Goal: Task Accomplishment & Management: Manage account settings

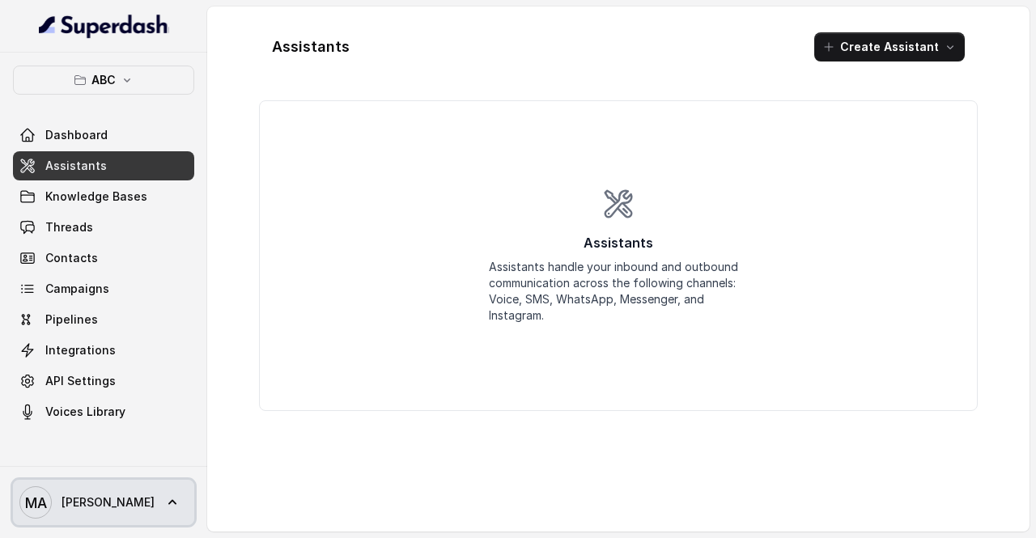
click at [92, 495] on span "[PERSON_NAME]" at bounding box center [108, 503] width 93 height 16
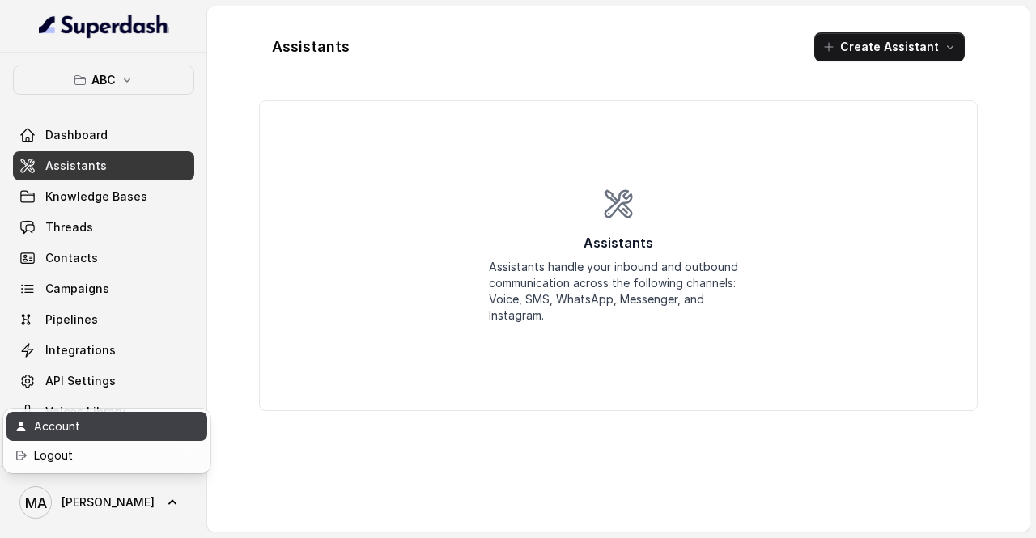
click at [151, 433] on div "Account" at bounding box center [103, 426] width 138 height 19
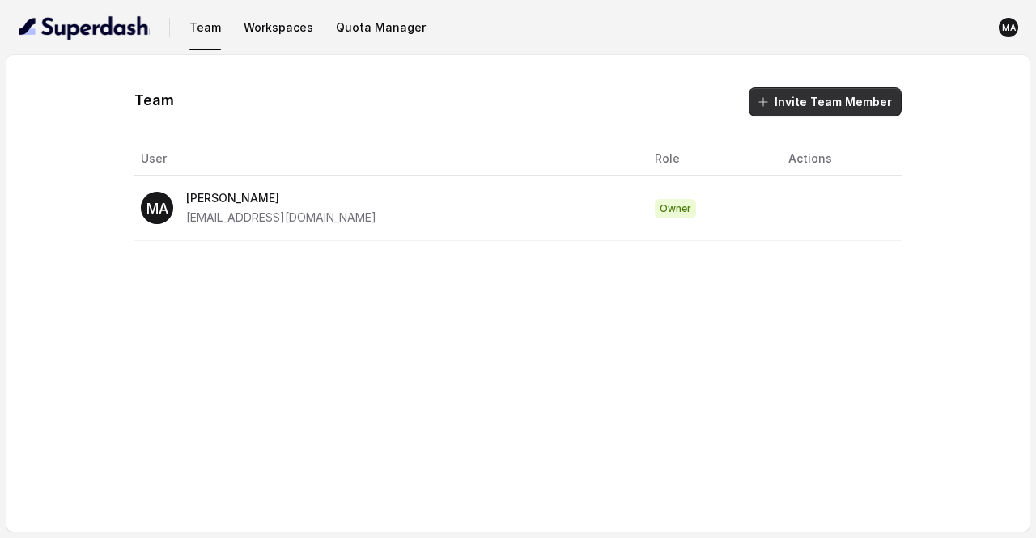
click at [822, 103] on button "Invite Team Member" at bounding box center [825, 101] width 153 height 29
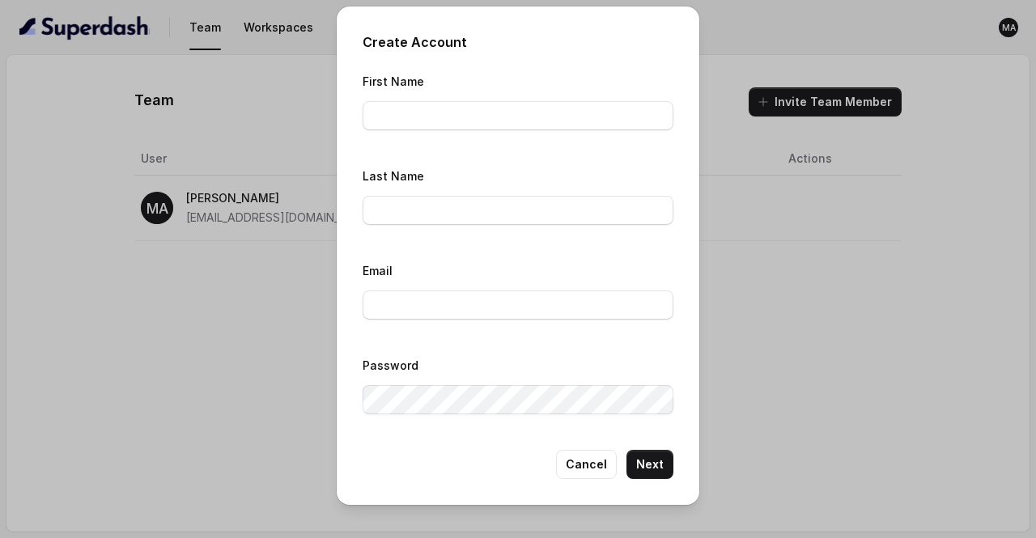
click at [214, 360] on div "Create Account First Name Last Name Email Password Cancel Next" at bounding box center [518, 269] width 1036 height 538
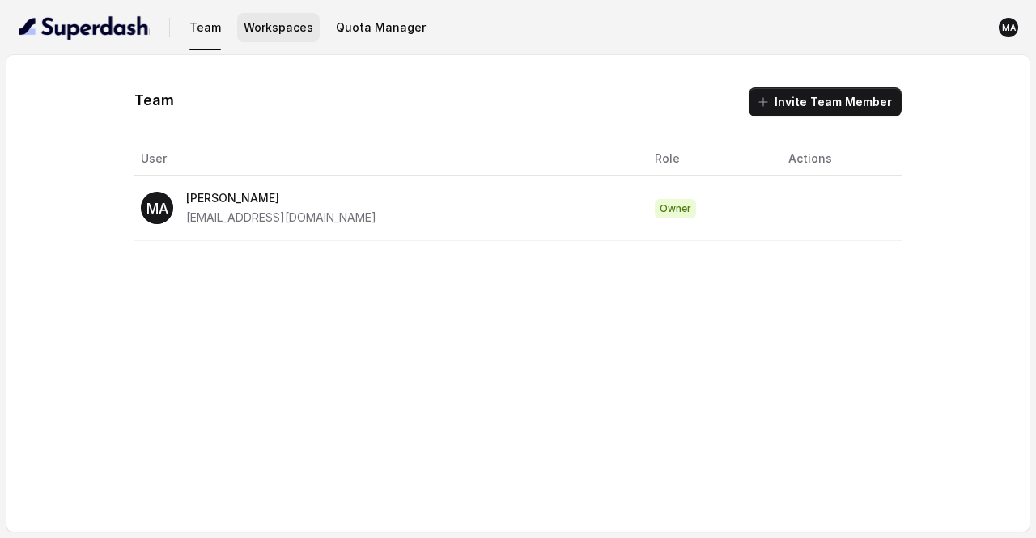
click at [293, 16] on button "Workspaces" at bounding box center [278, 27] width 83 height 29
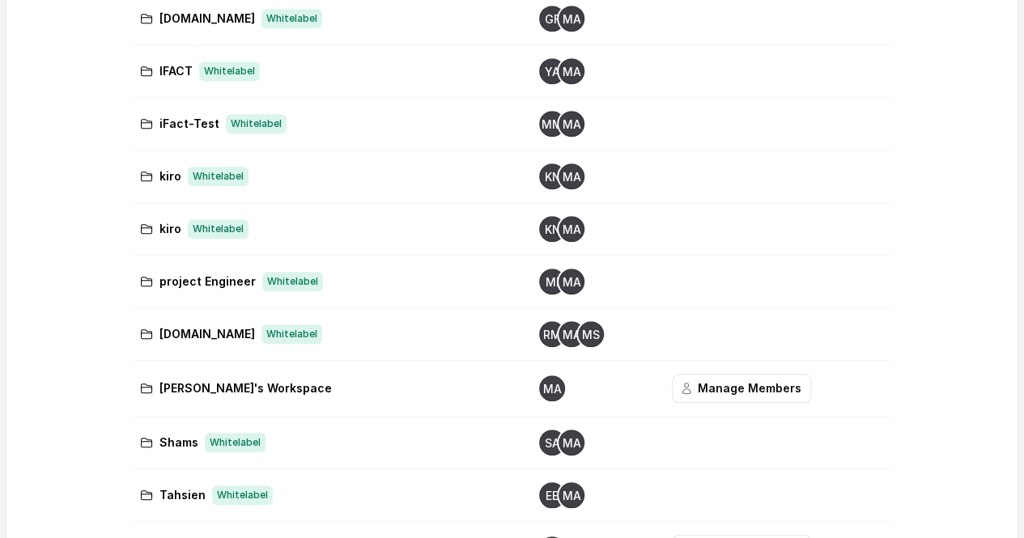
scroll to position [500, 0]
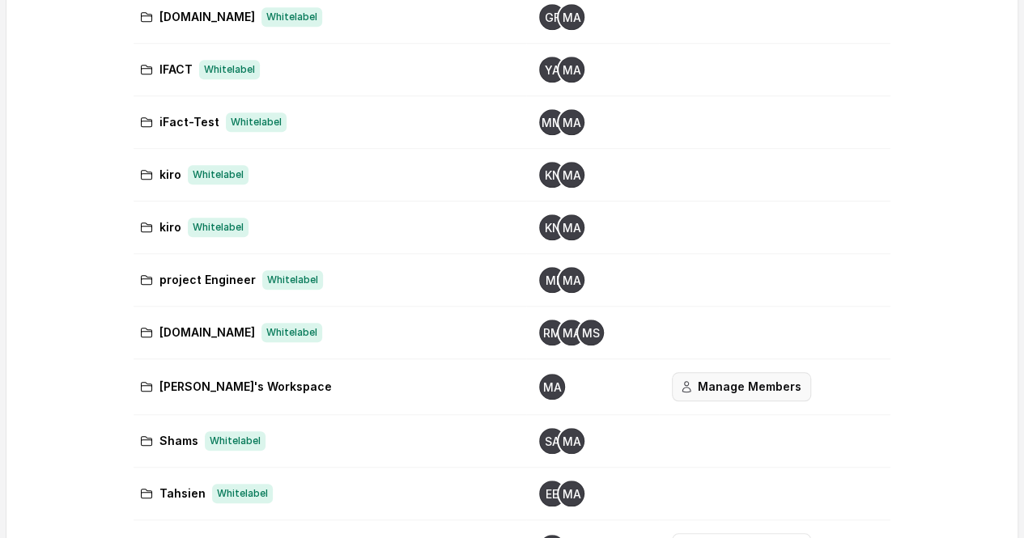
click at [735, 394] on button "Manage Members" at bounding box center [741, 386] width 139 height 29
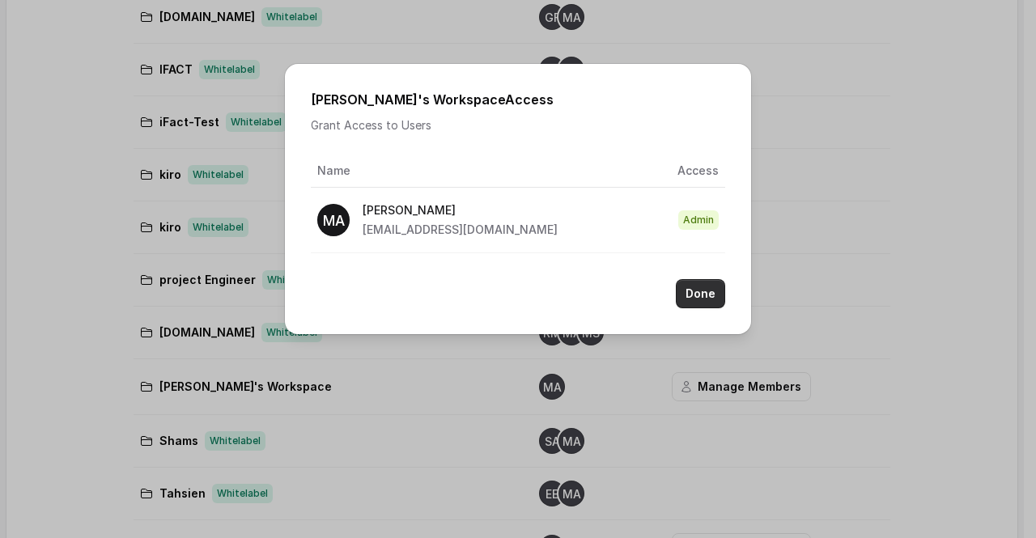
click at [709, 293] on button "Done" at bounding box center [700, 293] width 49 height 29
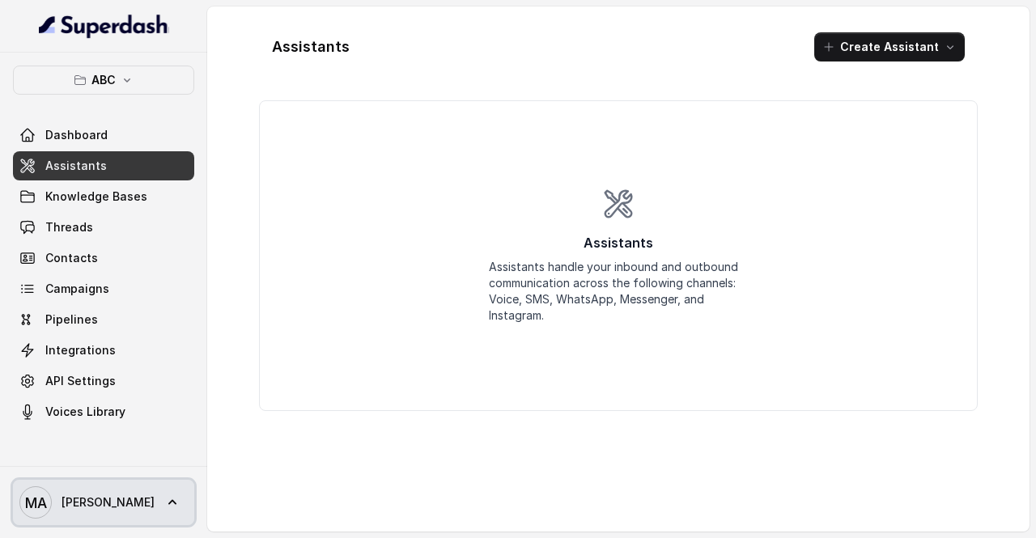
click at [52, 495] on span "MA [PERSON_NAME]" at bounding box center [86, 502] width 135 height 32
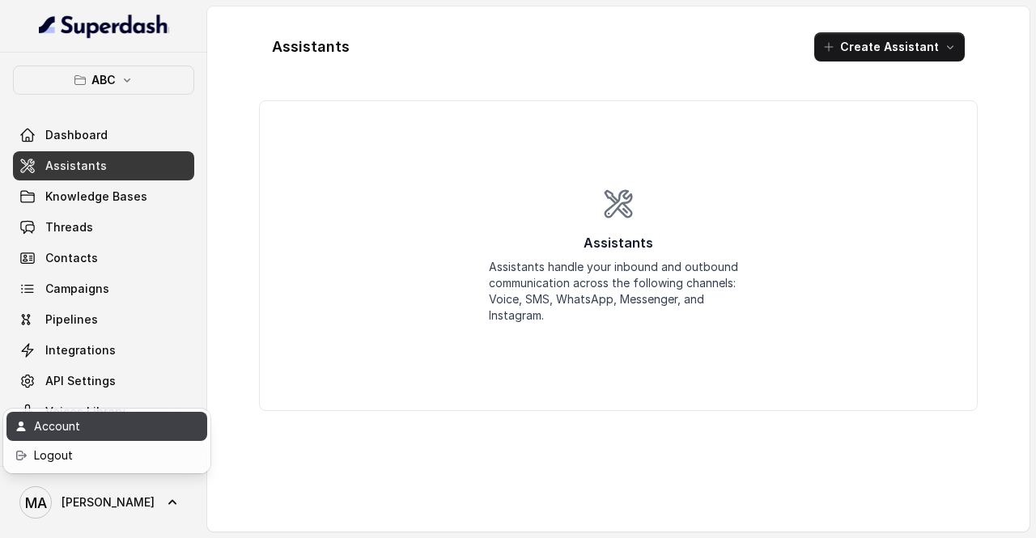
click at [97, 420] on div "Account" at bounding box center [103, 426] width 138 height 19
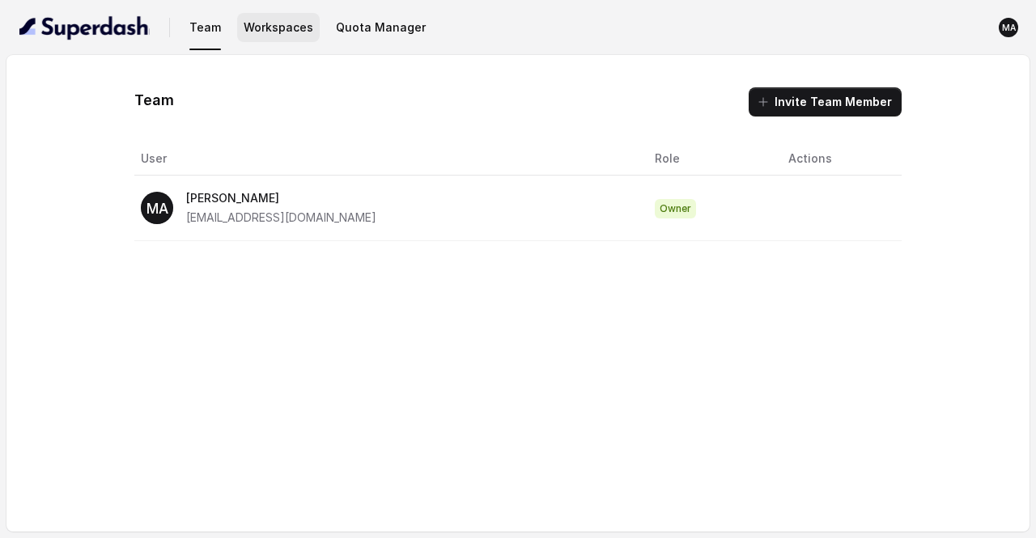
click at [270, 30] on button "Workspaces" at bounding box center [278, 27] width 83 height 29
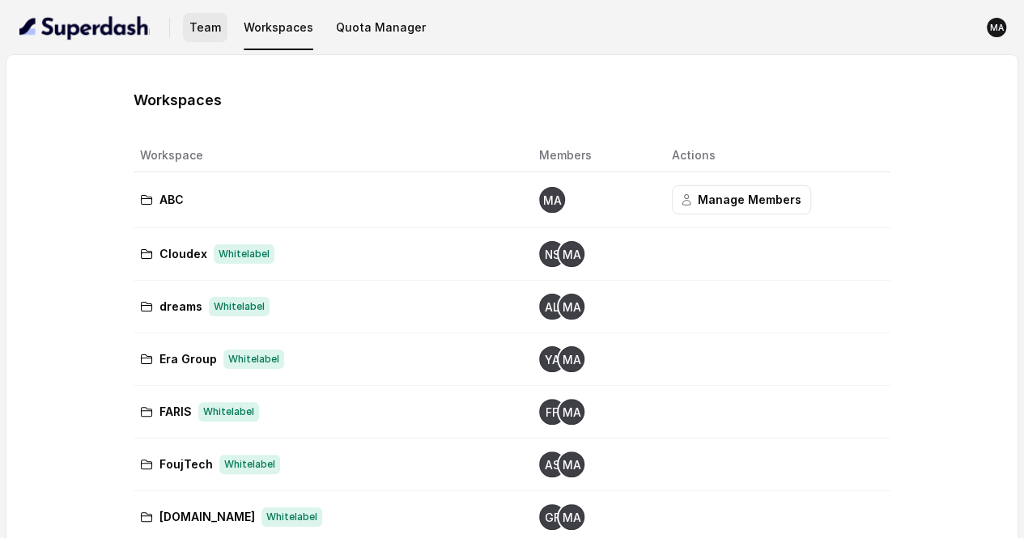
click at [206, 29] on button "Team" at bounding box center [205, 27] width 45 height 29
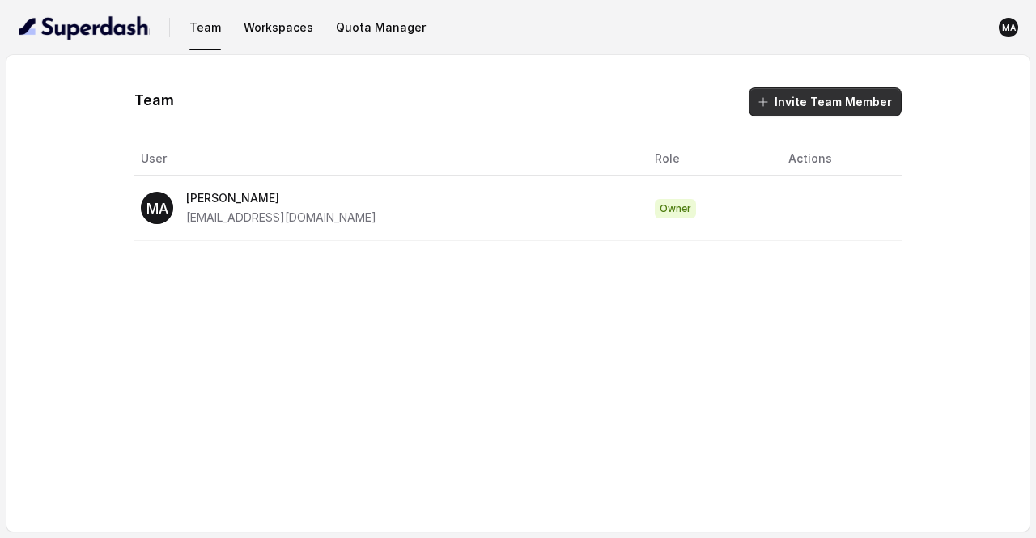
click at [840, 94] on button "Invite Team Member" at bounding box center [825, 101] width 153 height 29
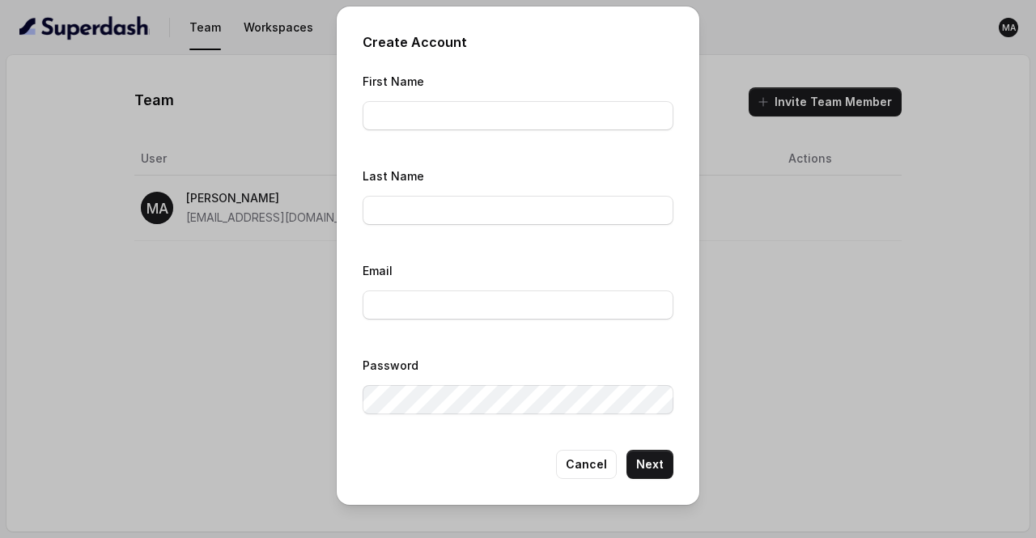
click at [193, 310] on div "Create Account First Name Last Name Email Password Cancel Next" at bounding box center [518, 269] width 1036 height 538
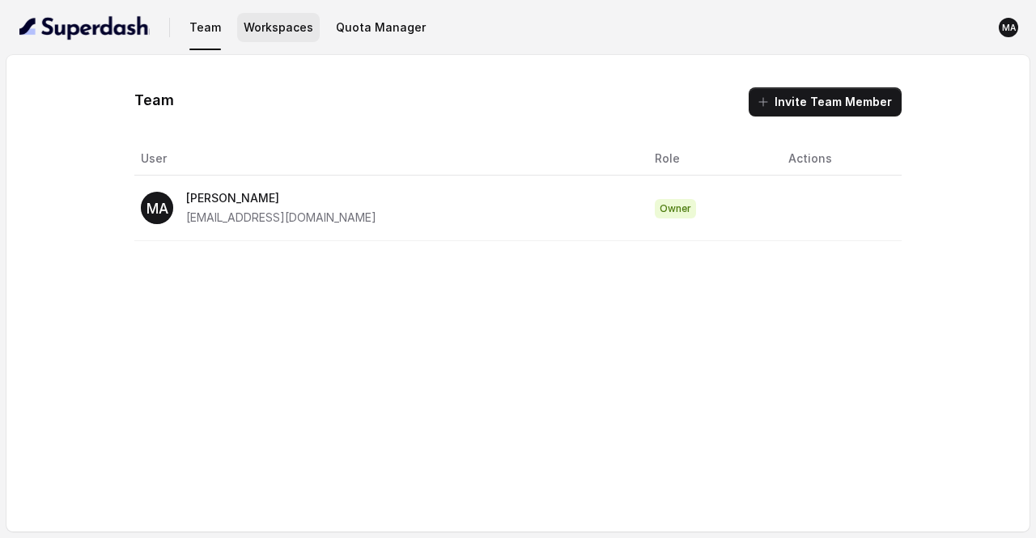
click at [256, 28] on button "Workspaces" at bounding box center [278, 27] width 83 height 29
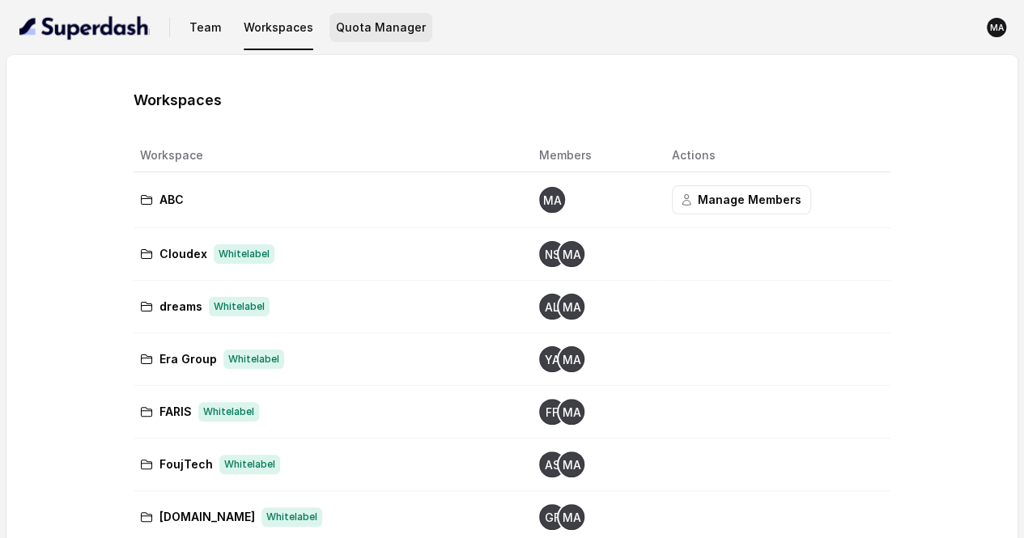
click at [395, 24] on button "Quota Manager" at bounding box center [380, 27] width 103 height 29
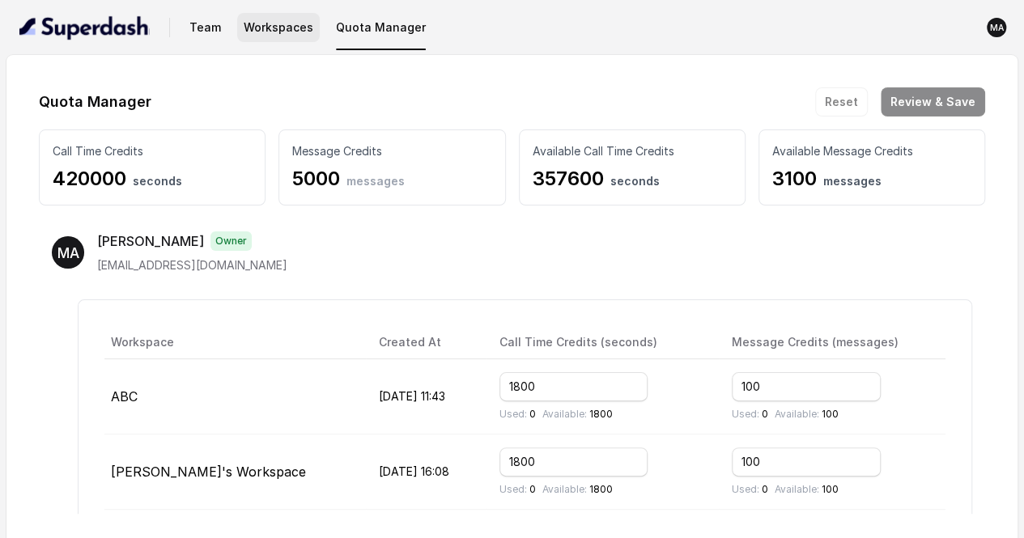
click at [249, 32] on button "Workspaces" at bounding box center [278, 27] width 83 height 29
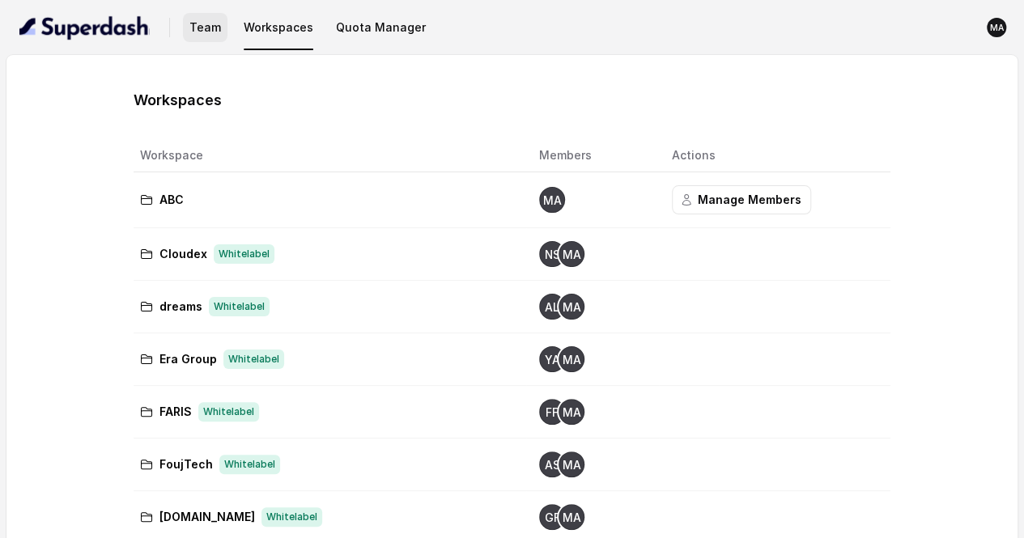
click at [209, 33] on button "Team" at bounding box center [205, 27] width 45 height 29
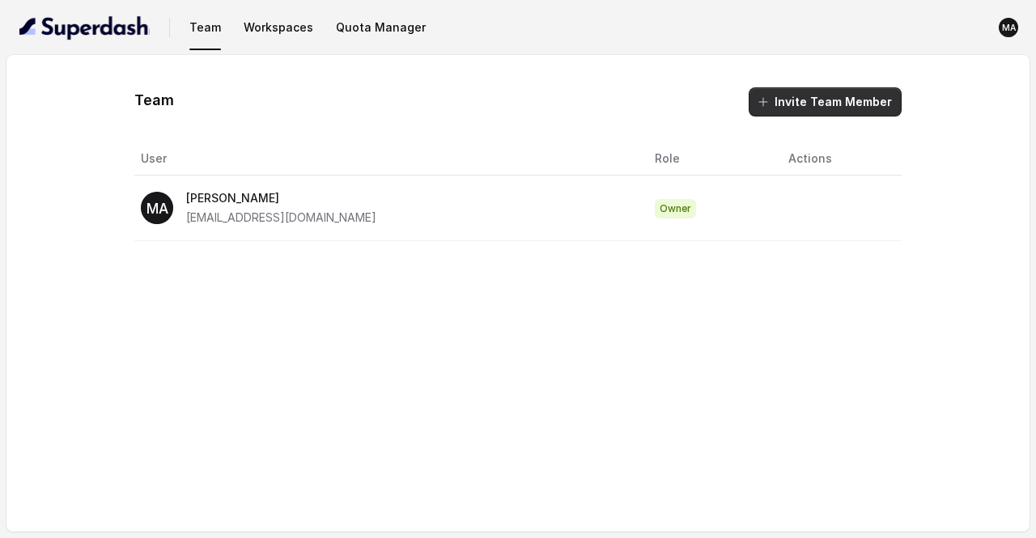
click at [817, 106] on button "Invite Team Member" at bounding box center [825, 101] width 153 height 29
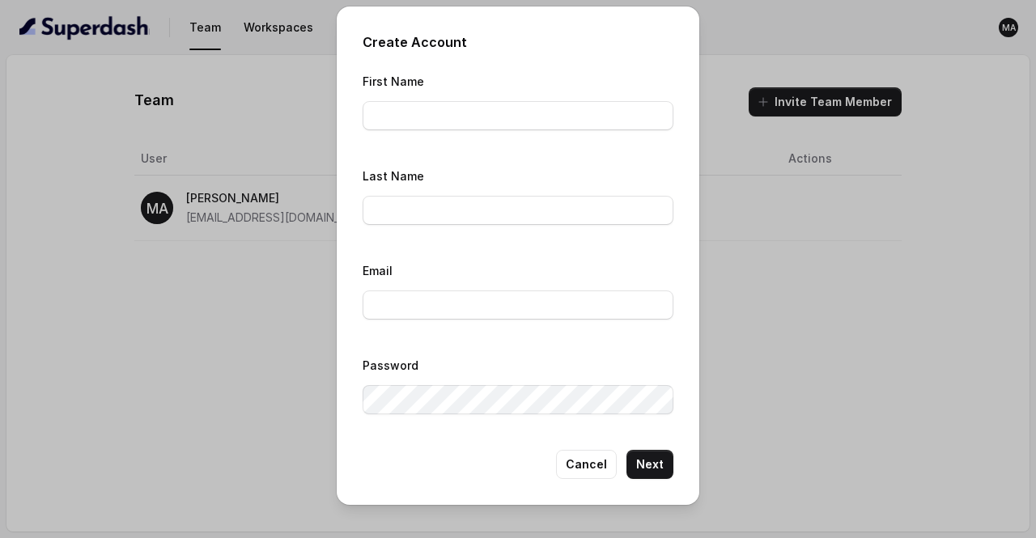
click at [118, 376] on div "Create Account First Name Last Name Email Password Cancel Next" at bounding box center [518, 269] width 1036 height 538
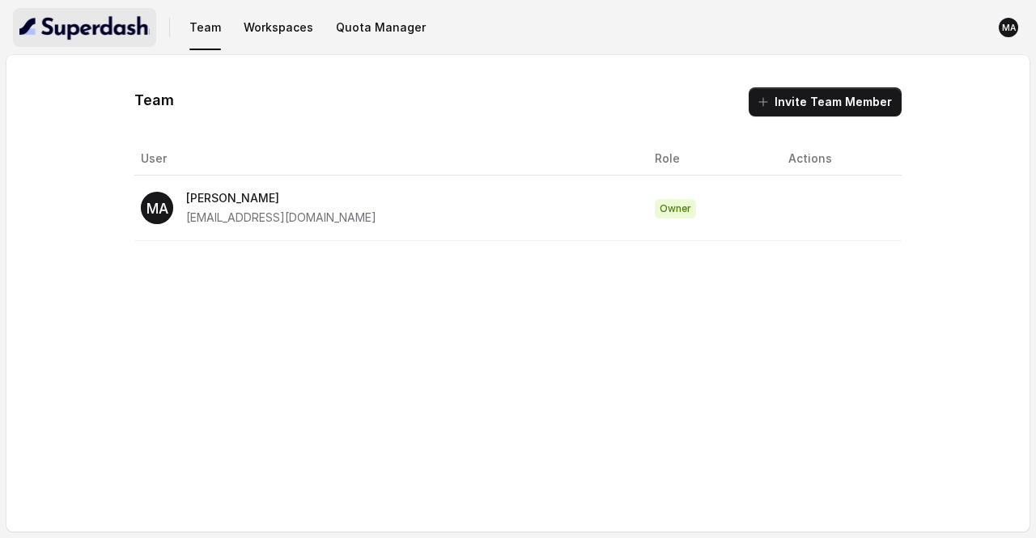
click at [97, 35] on img "button" at bounding box center [84, 28] width 130 height 26
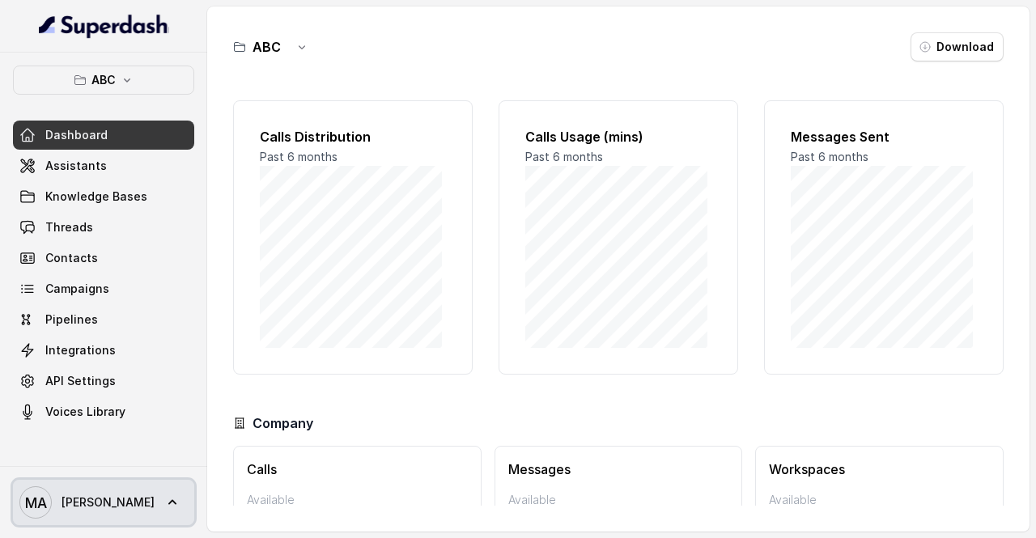
click at [151, 500] on span "[PERSON_NAME]" at bounding box center [108, 503] width 93 height 16
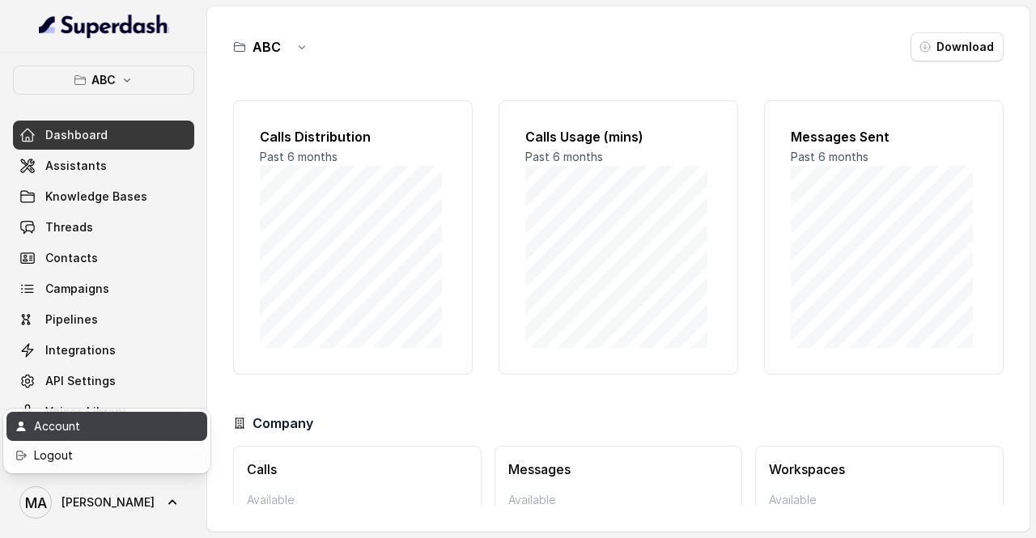
click at [158, 431] on div "Account" at bounding box center [103, 426] width 138 height 19
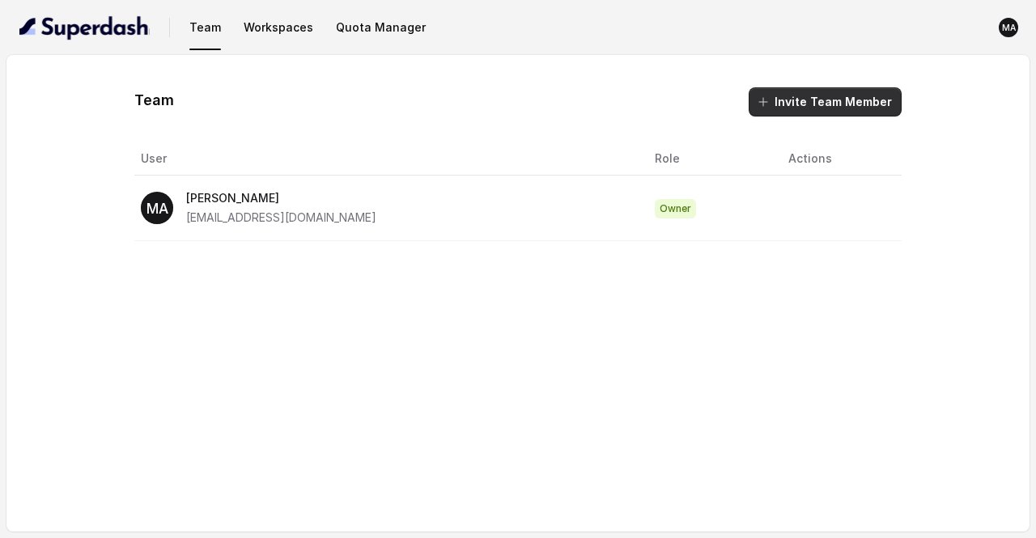
click at [783, 103] on button "Invite Team Member" at bounding box center [825, 101] width 153 height 29
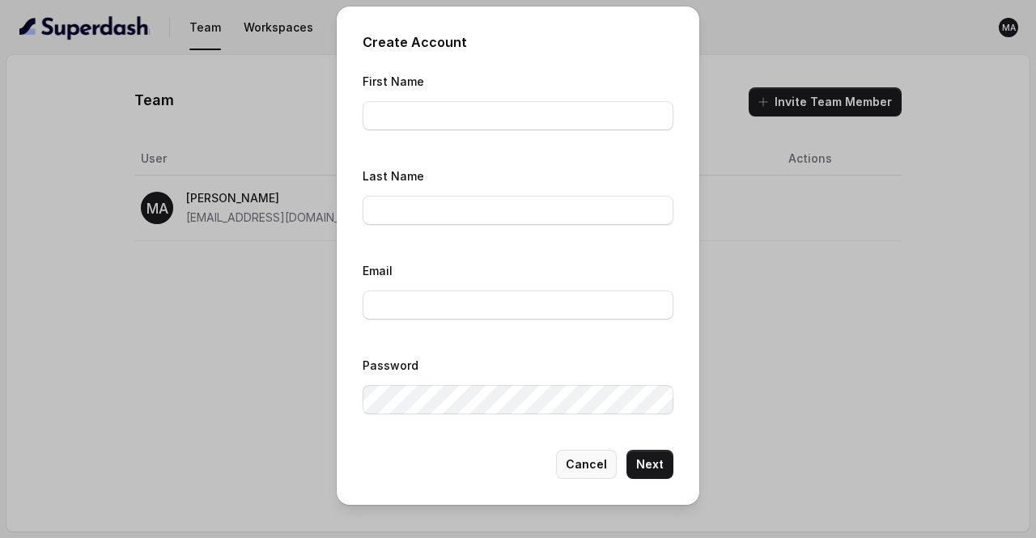
click at [596, 456] on button "Cancel" at bounding box center [586, 464] width 61 height 29
